Goal: Transaction & Acquisition: Book appointment/travel/reservation

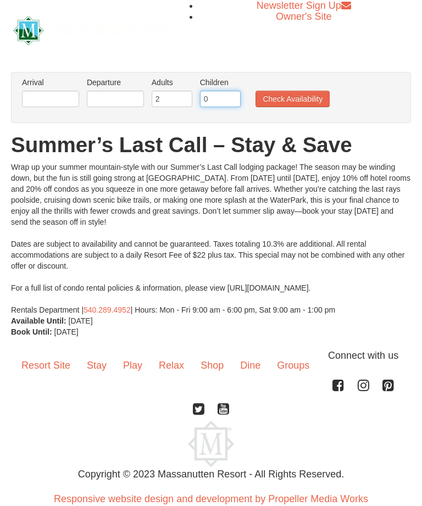
click at [222, 91] on input "0" at bounding box center [220, 99] width 41 height 16
click at [237, 101] on input "0" at bounding box center [220, 99] width 41 height 16
type input "4"
click at [54, 93] on input "text" at bounding box center [50, 99] width 57 height 16
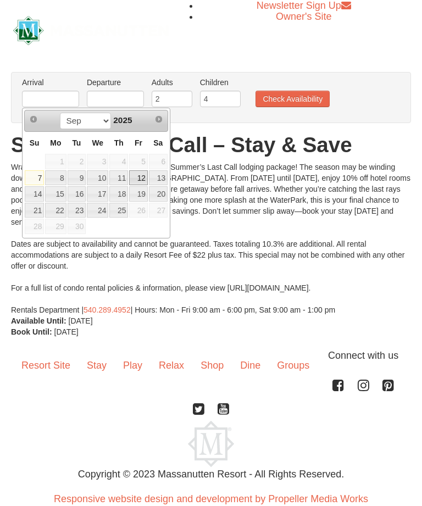
click at [143, 182] on link "12" at bounding box center [138, 177] width 19 height 15
type input "[DATE]"
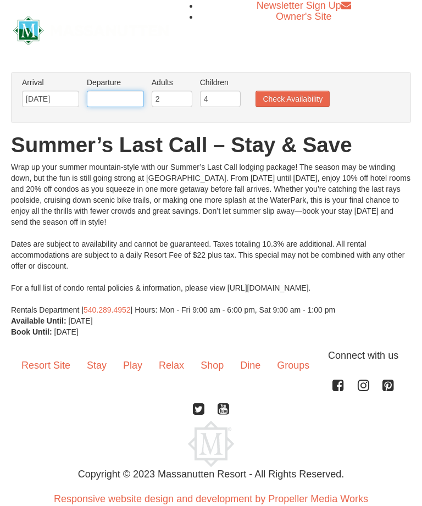
click at [127, 99] on input "text" at bounding box center [115, 99] width 57 height 16
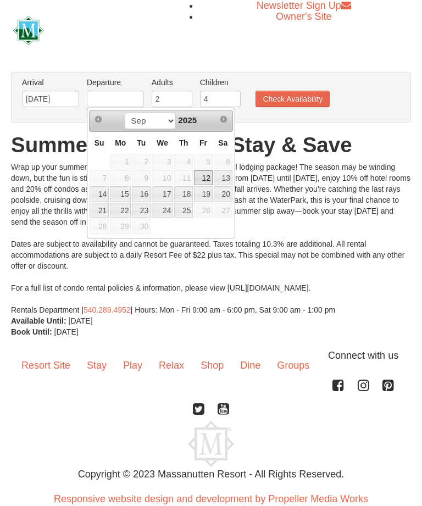
click at [105, 198] on link "14" at bounding box center [98, 193] width 19 height 15
type input "[DATE]"
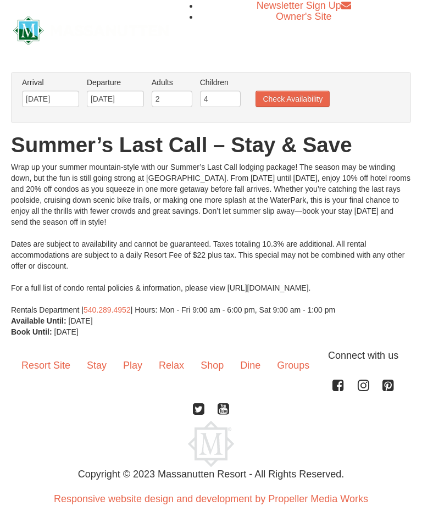
click at [307, 101] on button "Check Availability" at bounding box center [292, 99] width 74 height 16
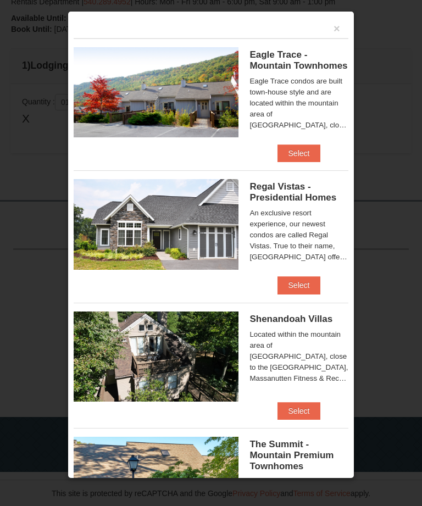
click at [305, 203] on span "Regal Vistas - Presidential Homes" at bounding box center [292, 191] width 87 height 21
click at [287, 193] on span "Regal Vistas - Presidential Homes" at bounding box center [292, 191] width 87 height 21
click at [302, 282] on button "Select" at bounding box center [298, 285] width 43 height 18
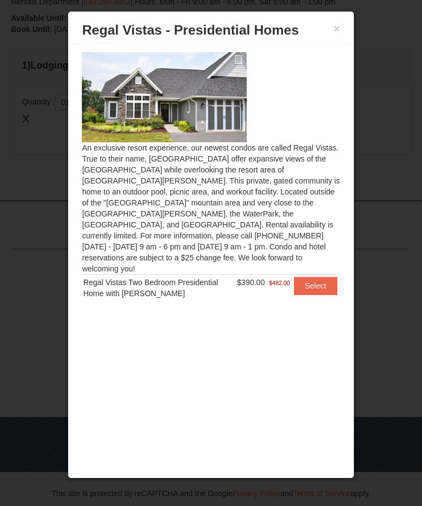
click at [316, 277] on button "Select" at bounding box center [315, 286] width 43 height 18
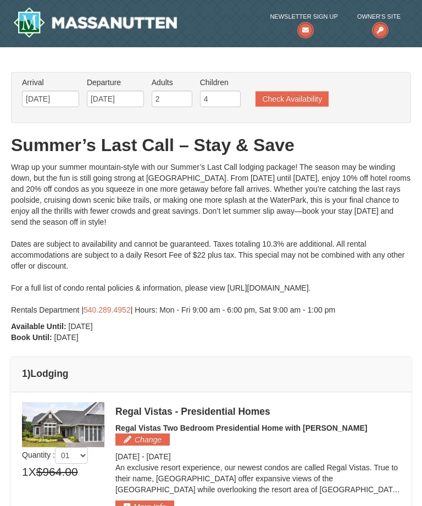
click at [305, 104] on button "Check Availability" at bounding box center [291, 98] width 73 height 15
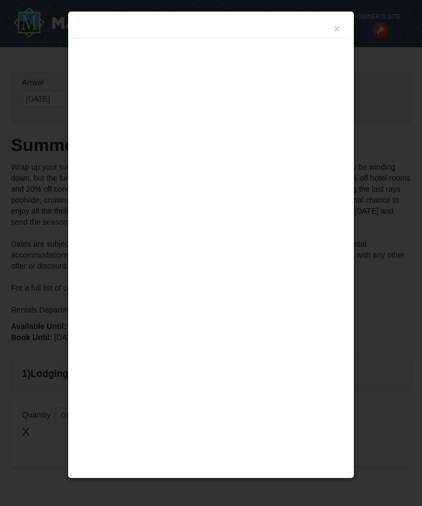
scroll to position [308, 0]
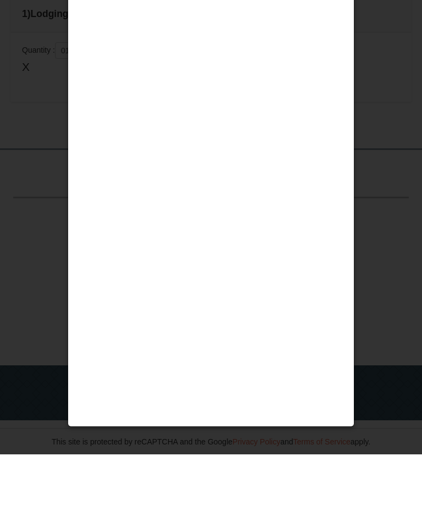
click at [337, 26] on button "×" at bounding box center [336, 28] width 7 height 11
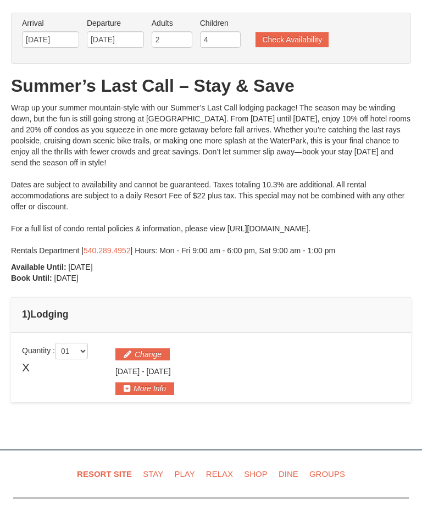
scroll to position [61, 0]
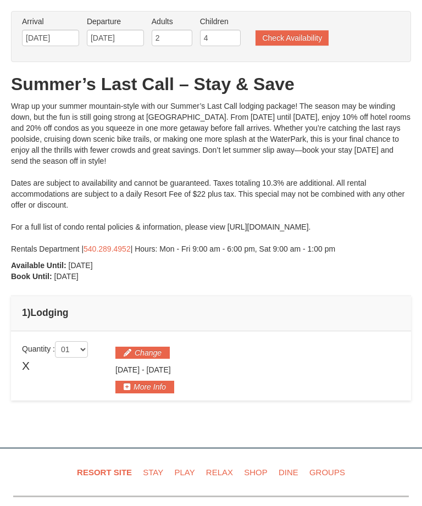
click at [297, 38] on button "Check Availability" at bounding box center [291, 37] width 73 height 15
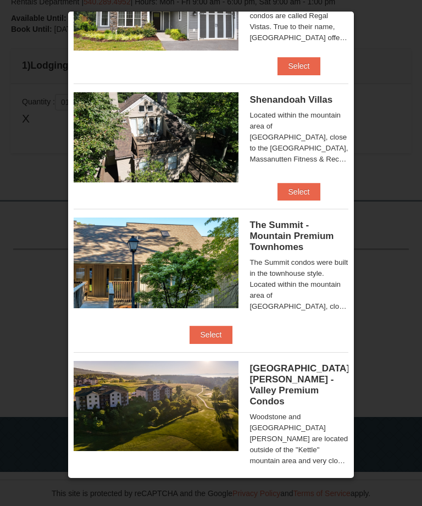
scroll to position [218, 0]
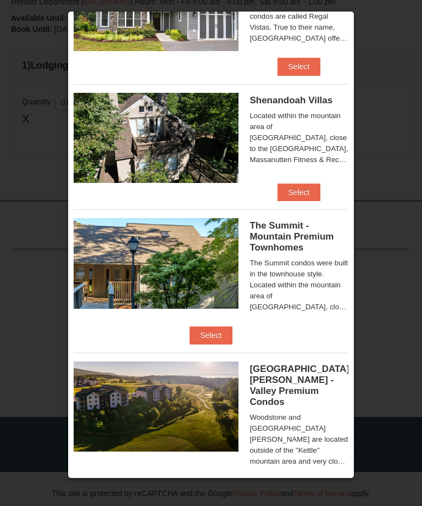
click at [293, 433] on div "Woodstone and [GEOGRAPHIC_DATA][PERSON_NAME] are located outside of the "Kettle…" at bounding box center [298, 439] width 98 height 55
click at [289, 379] on span "[GEOGRAPHIC_DATA][PERSON_NAME] - Valley Premium Condos" at bounding box center [299, 384] width 100 height 43
click at [300, 419] on div "Woodstone and [GEOGRAPHIC_DATA][PERSON_NAME] are located outside of the "Kettle…" at bounding box center [298, 439] width 98 height 55
click at [313, 430] on div "Woodstone and [GEOGRAPHIC_DATA][PERSON_NAME] are located outside of the "Kettle…" at bounding box center [298, 439] width 98 height 55
click at [221, 480] on button "Select" at bounding box center [210, 489] width 43 height 18
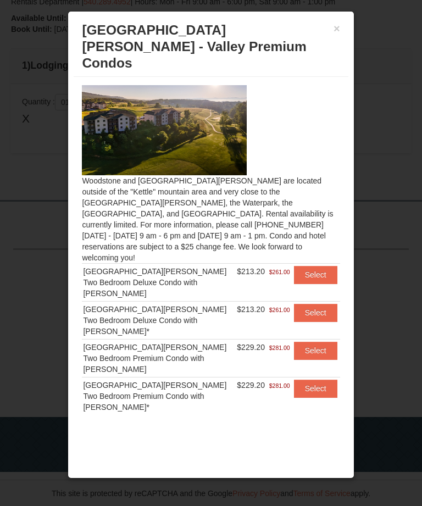
click at [190, 341] on div "[GEOGRAPHIC_DATA][PERSON_NAME] Two Bedroom Premium Condo with [PERSON_NAME]" at bounding box center [159, 357] width 152 height 33
click at [311, 341] on button "Select" at bounding box center [315, 350] width 43 height 18
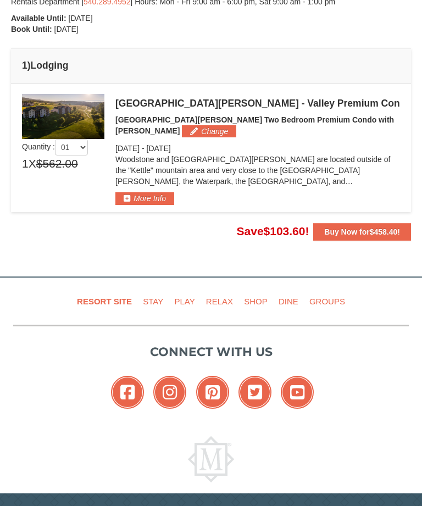
click at [159, 197] on button "More Info" at bounding box center [144, 198] width 59 height 12
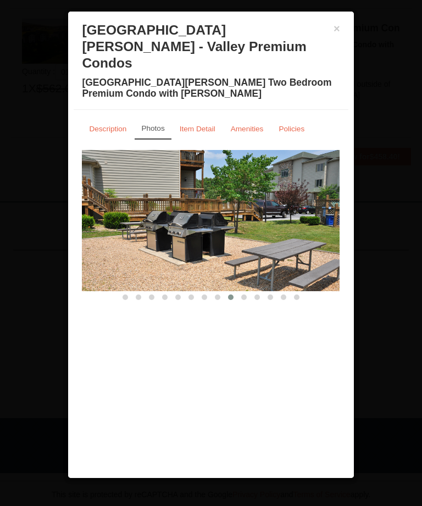
scroll to position [0, 0]
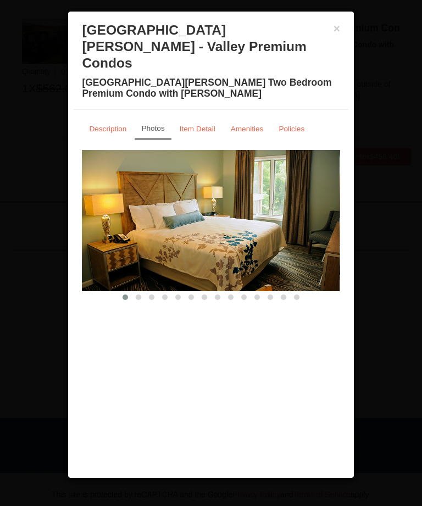
click at [334, 32] on button "×" at bounding box center [336, 28] width 7 height 11
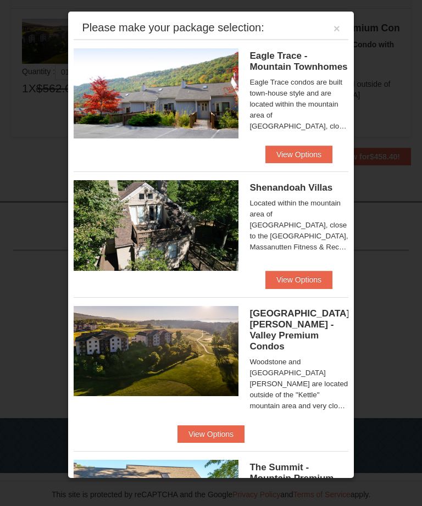
click at [311, 103] on div "Eagle Trace condos are built town-house style and are located within the mounta…" at bounding box center [298, 104] width 98 height 55
click at [301, 104] on div "Eagle Trace condos are built town-house style and are located within the mounta…" at bounding box center [298, 104] width 98 height 55
click at [290, 157] on button "View Options" at bounding box center [298, 154] width 67 height 18
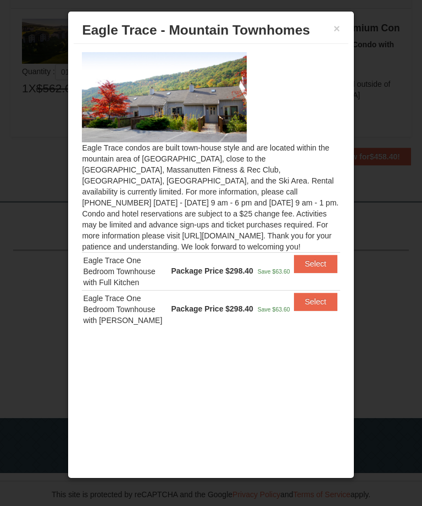
click at [335, 32] on button "×" at bounding box center [336, 28] width 7 height 11
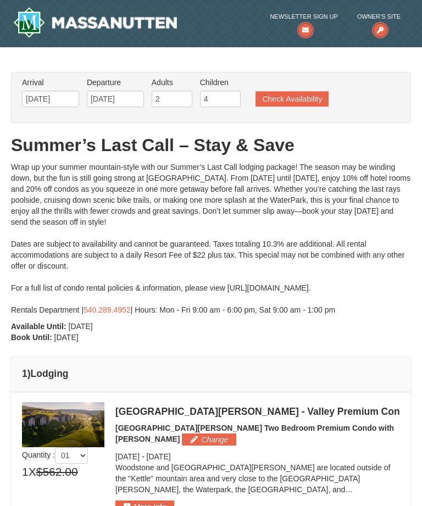
click at [74, 18] on img at bounding box center [95, 22] width 164 height 31
